Goal: Navigation & Orientation: Find specific page/section

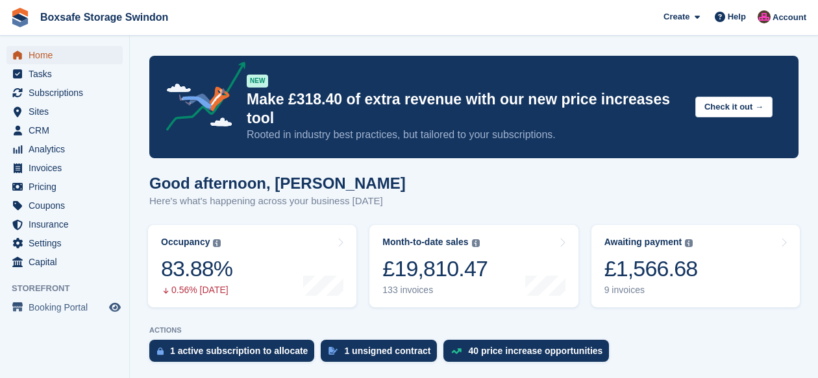
click at [36, 56] on span "Home" at bounding box center [68, 55] width 78 height 18
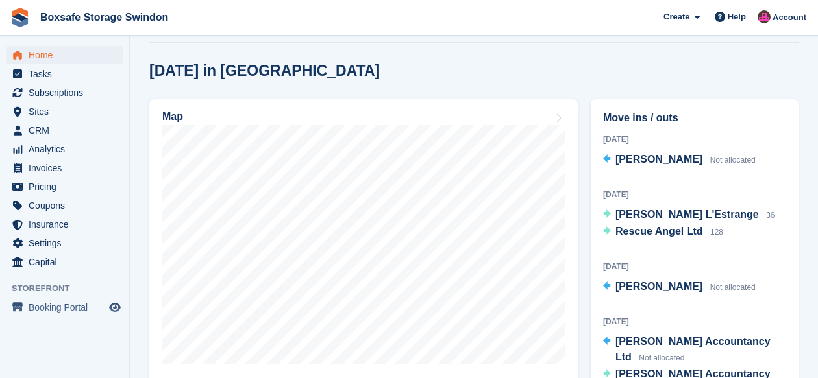
scroll to position [344, 0]
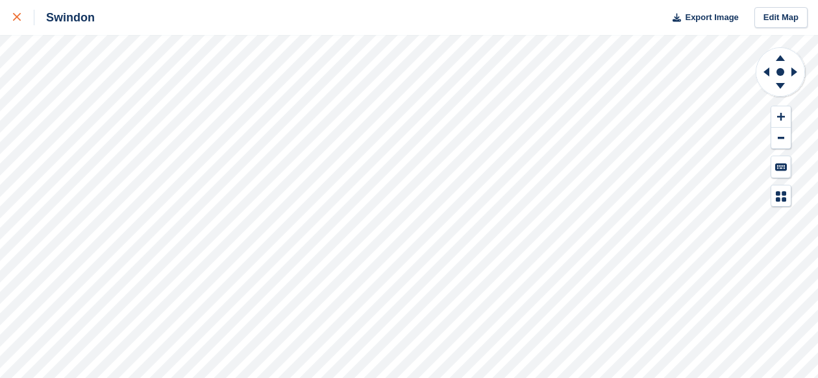
click at [18, 17] on icon at bounding box center [17, 17] width 8 height 8
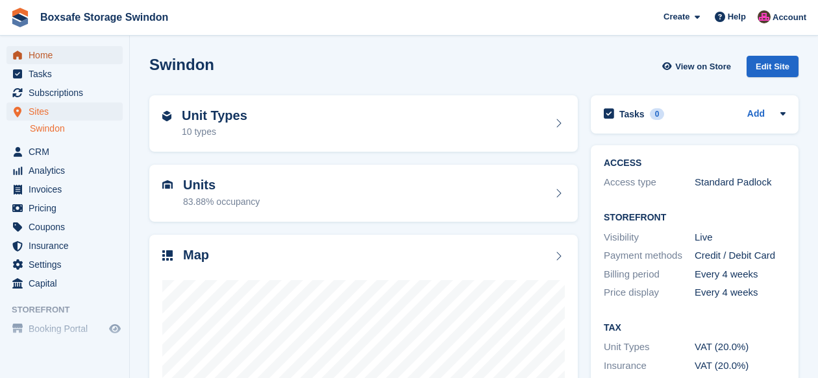
click at [45, 57] on span "Home" at bounding box center [68, 55] width 78 height 18
